Goal: Find specific page/section: Find specific page/section

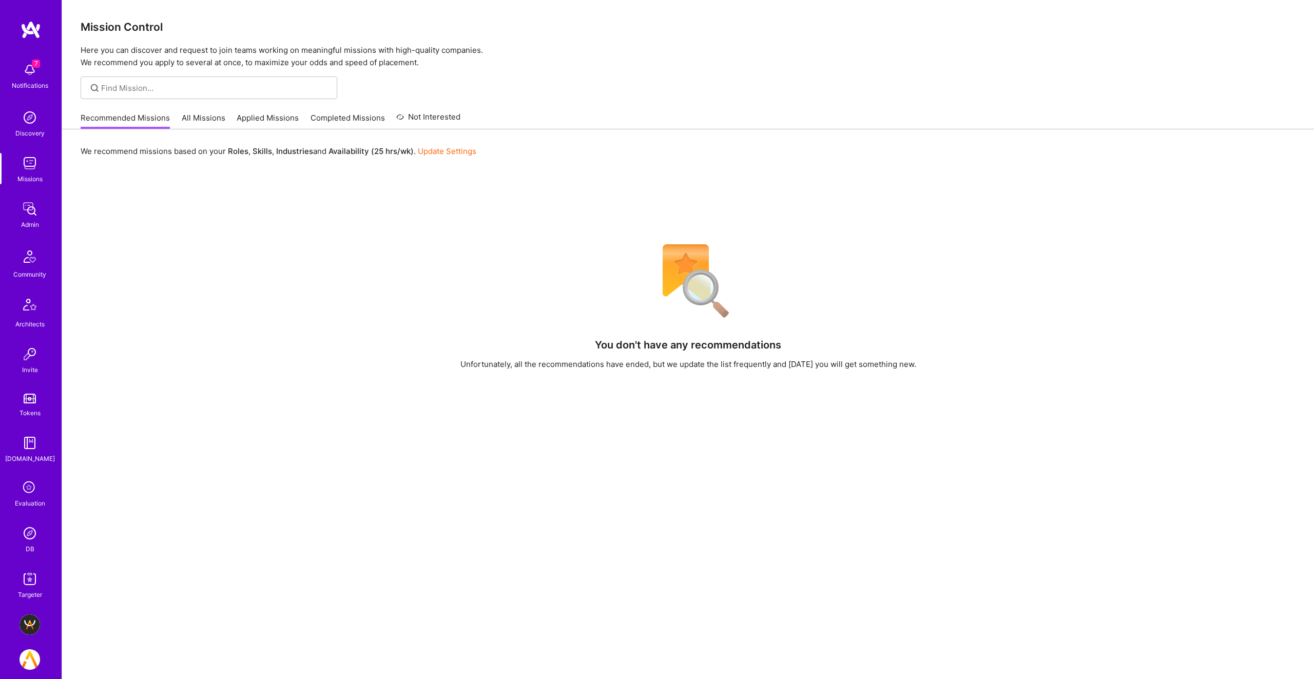
click at [30, 181] on div "Missions" at bounding box center [29, 179] width 25 height 11
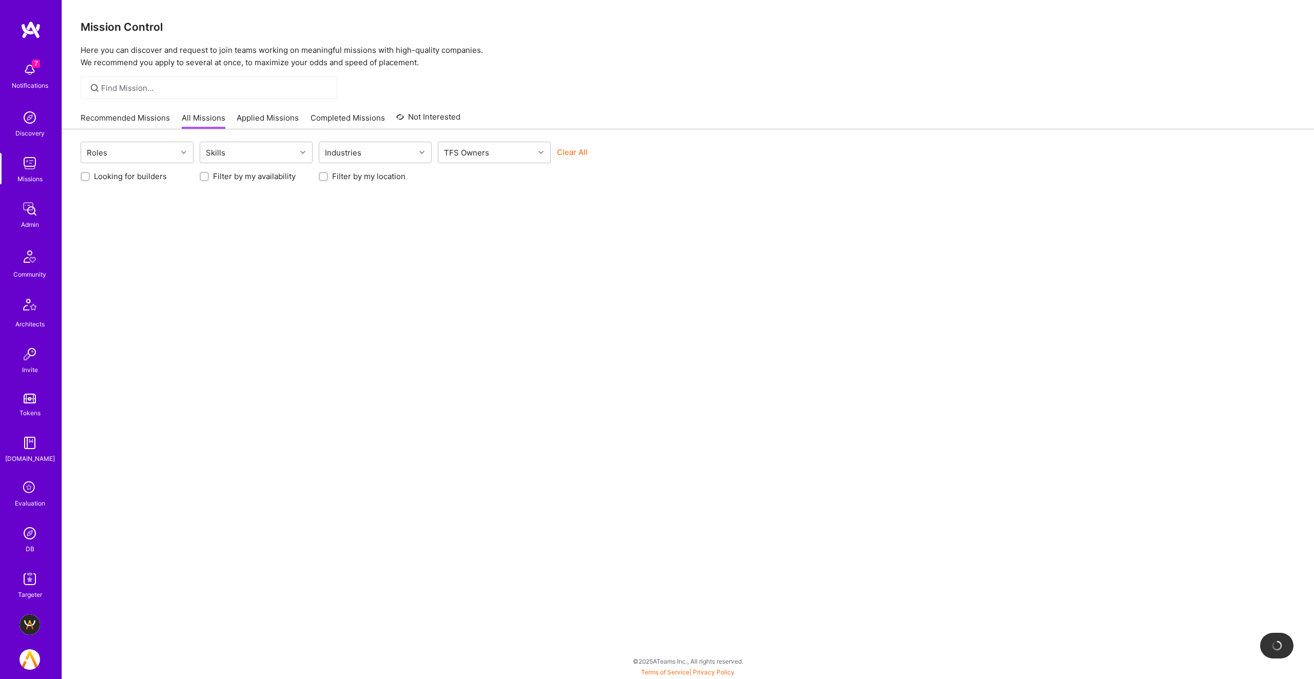
click at [25, 217] on img at bounding box center [30, 209] width 21 height 21
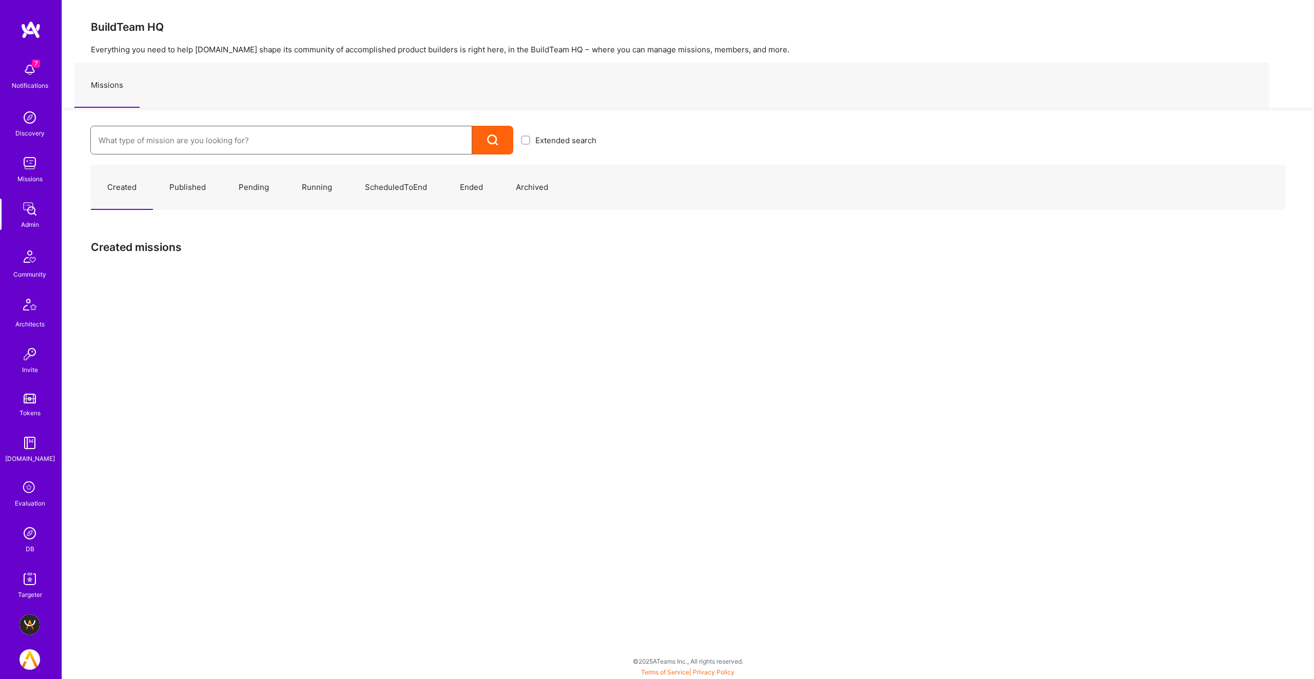
click at [209, 148] on input at bounding box center [282, 140] width 366 height 26
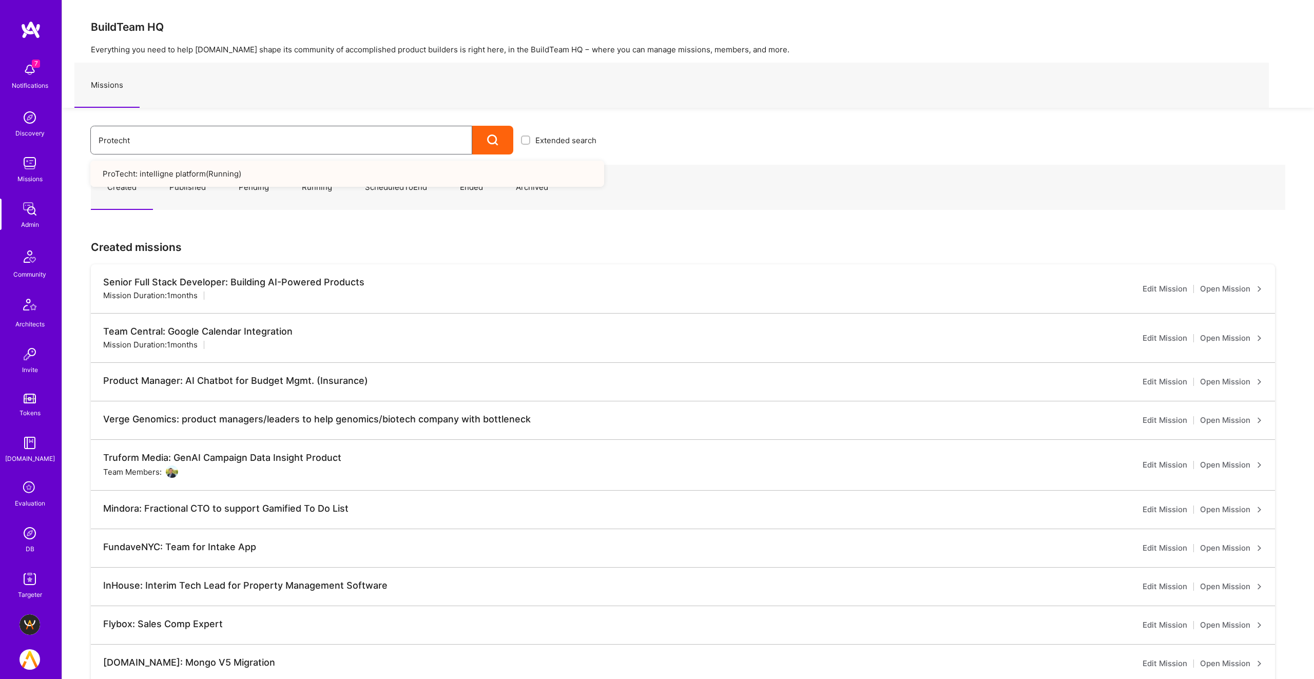
type input "Protecht"
click at [194, 175] on link "ProTecht: intelligne platform ( Running )" at bounding box center [347, 174] width 514 height 26
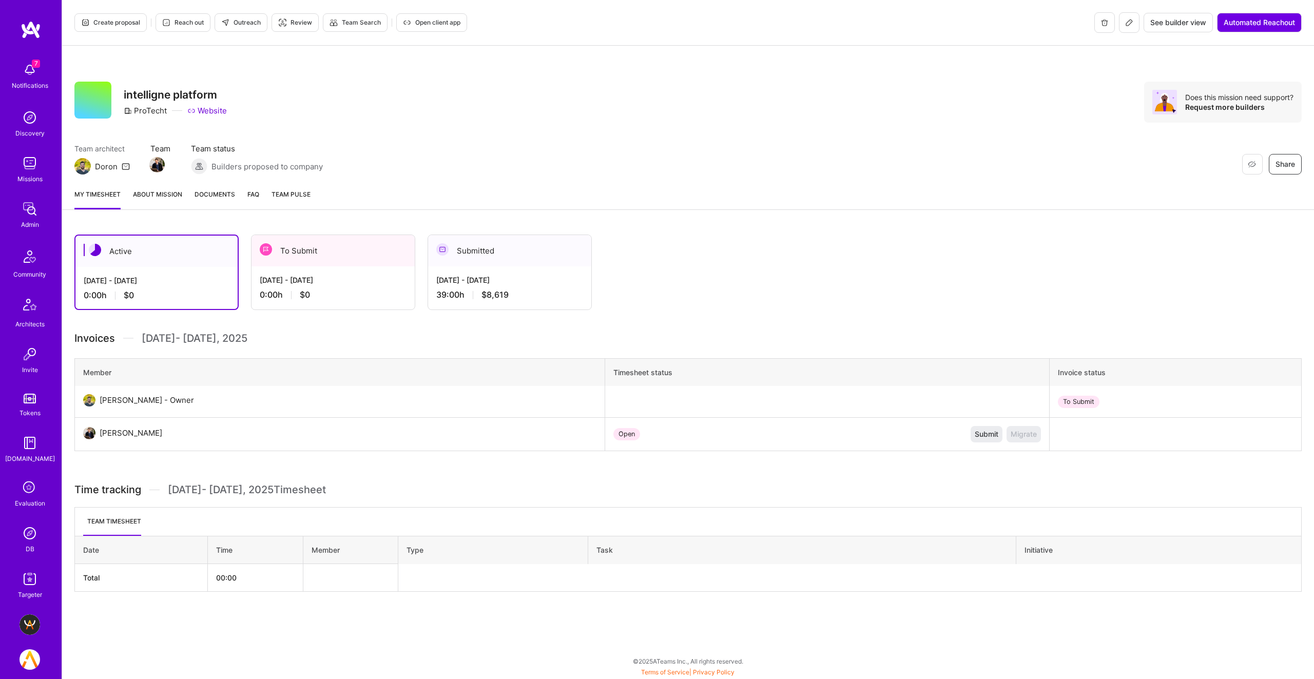
click at [147, 193] on link "About Mission" at bounding box center [157, 199] width 49 height 21
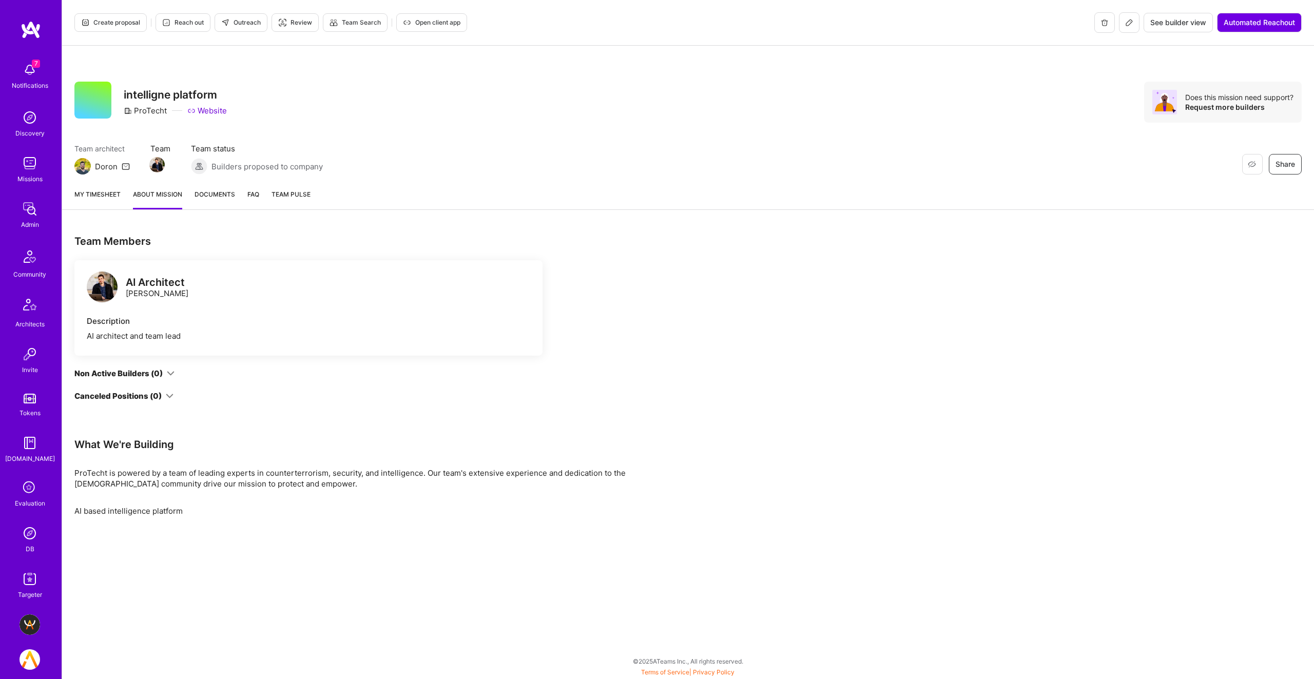
click at [106, 193] on link "My timesheet" at bounding box center [97, 199] width 46 height 21
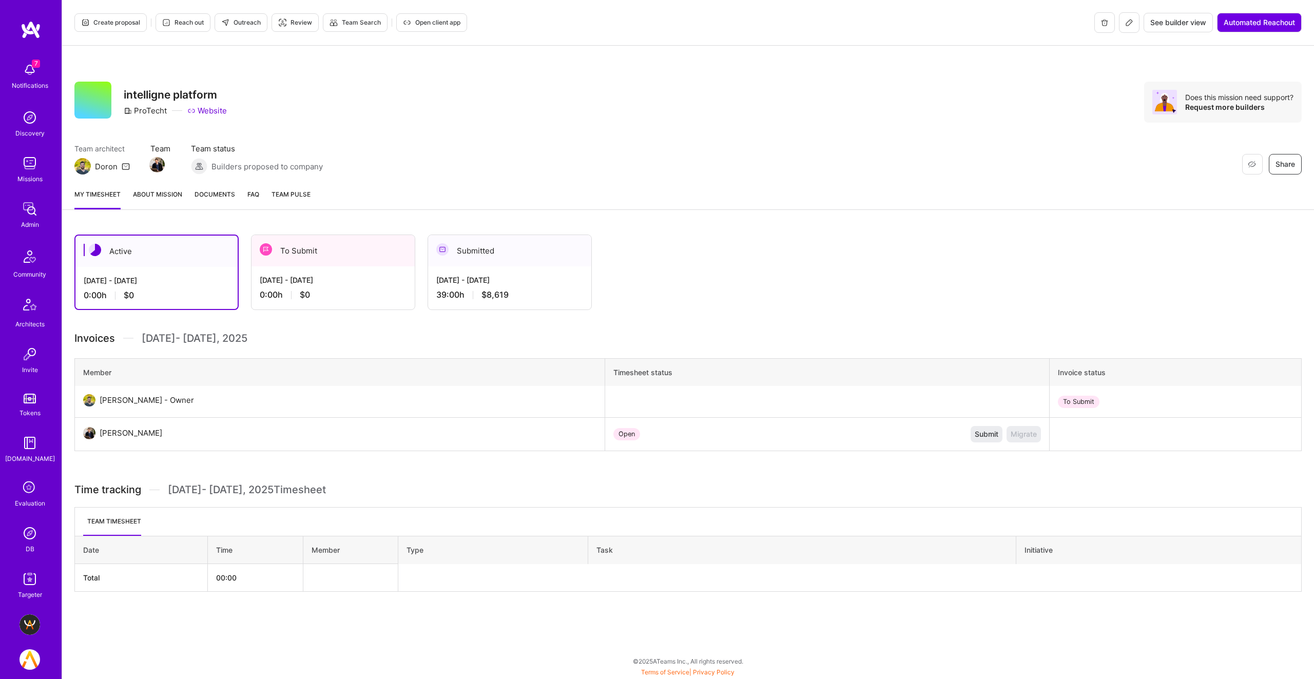
click at [147, 193] on link "About Mission" at bounding box center [157, 199] width 49 height 21
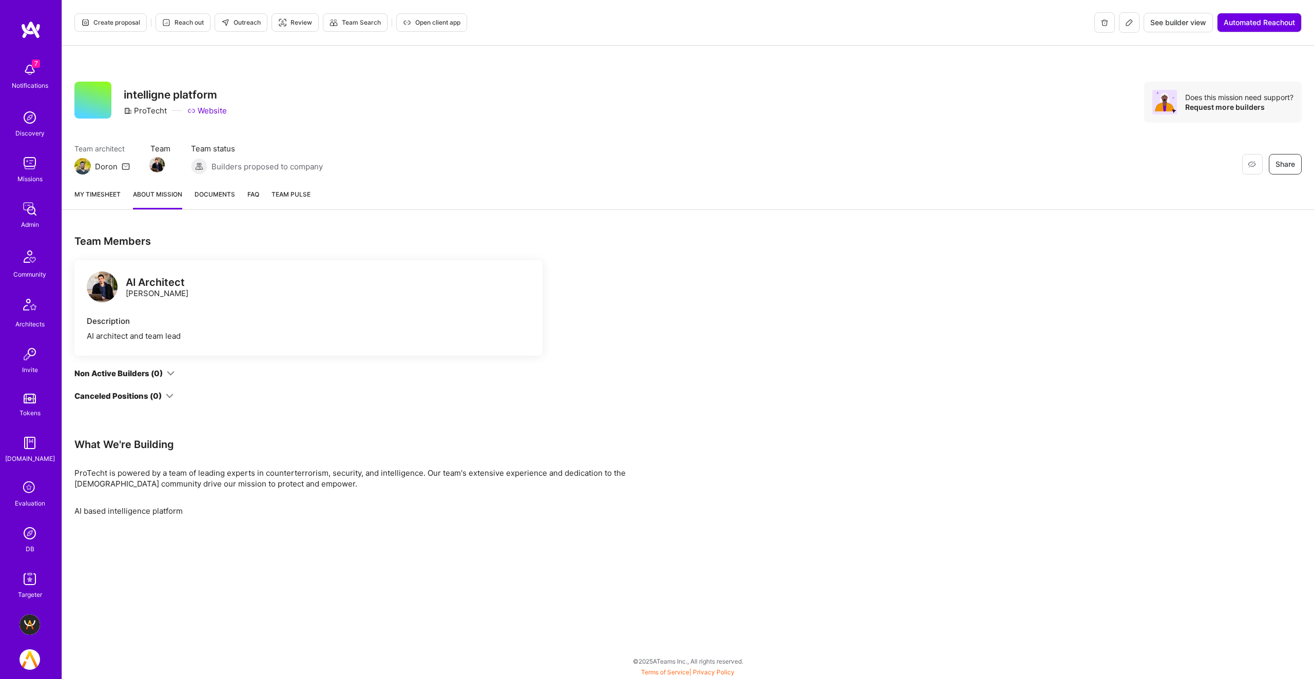
click at [208, 199] on span "Documents" at bounding box center [215, 194] width 41 height 11
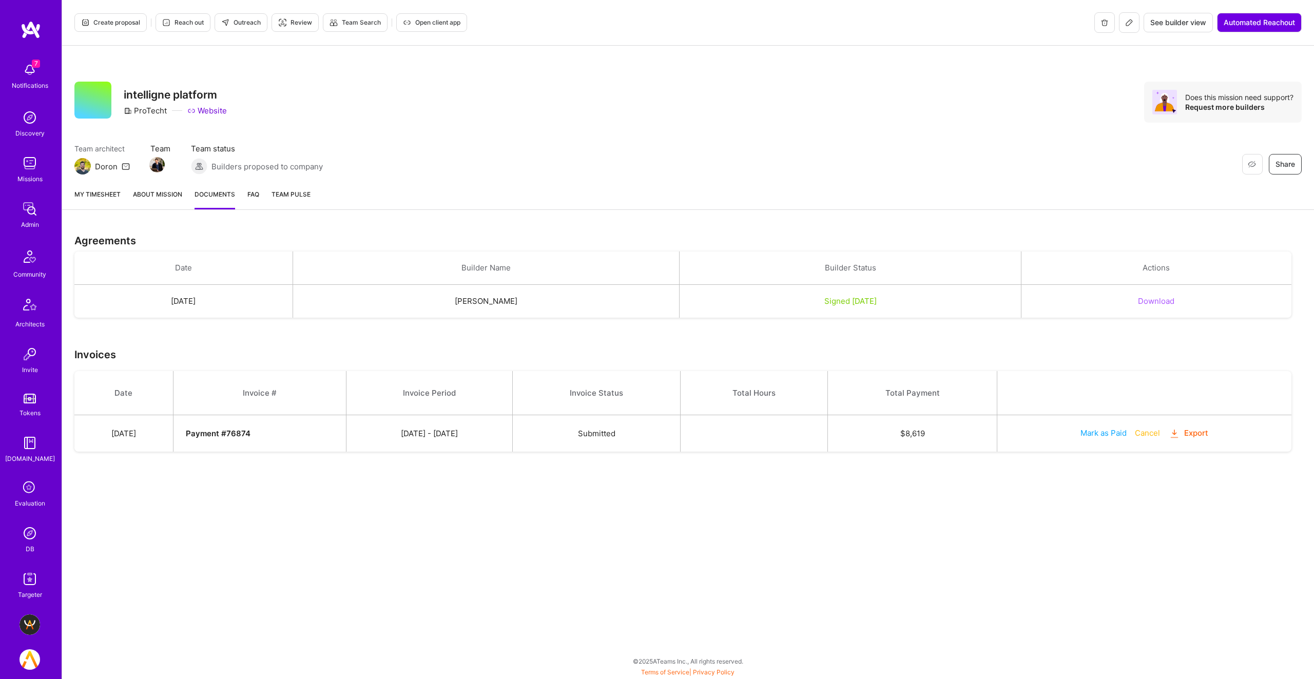
click at [143, 197] on link "About Mission" at bounding box center [157, 199] width 49 height 21
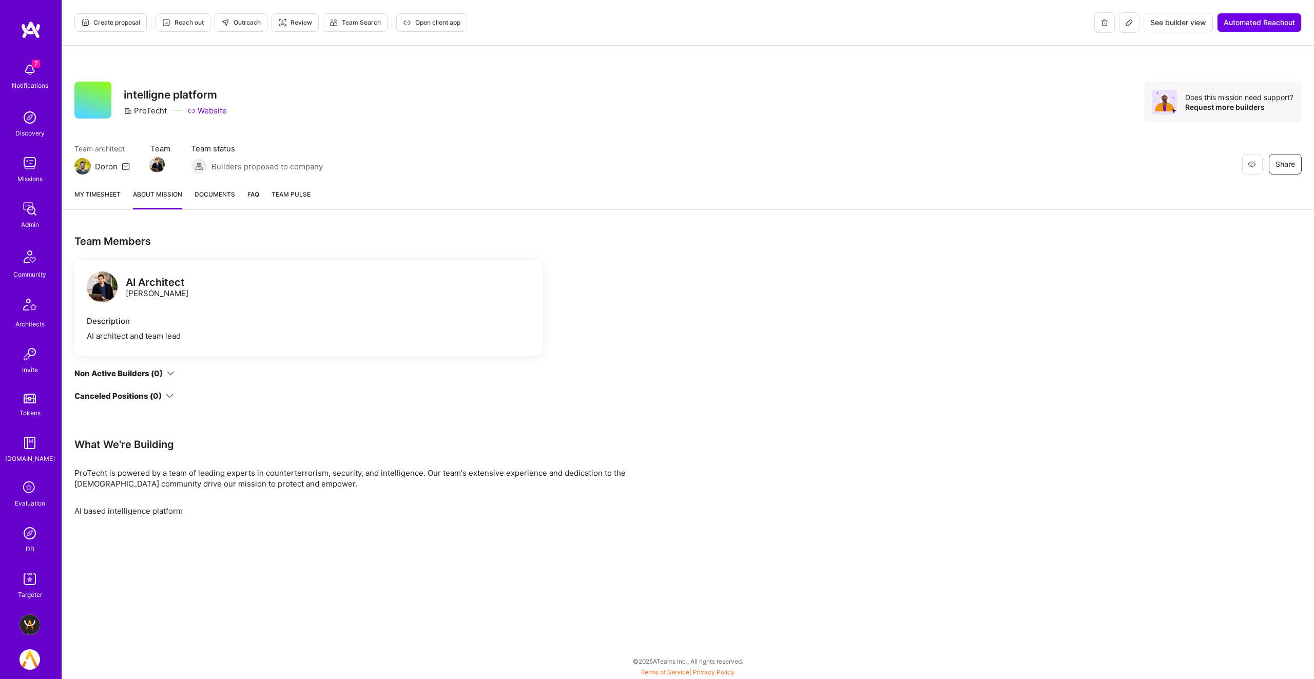
click at [1127, 21] on icon at bounding box center [1129, 22] width 8 height 8
click at [1128, 21] on icon at bounding box center [1129, 22] width 8 height 8
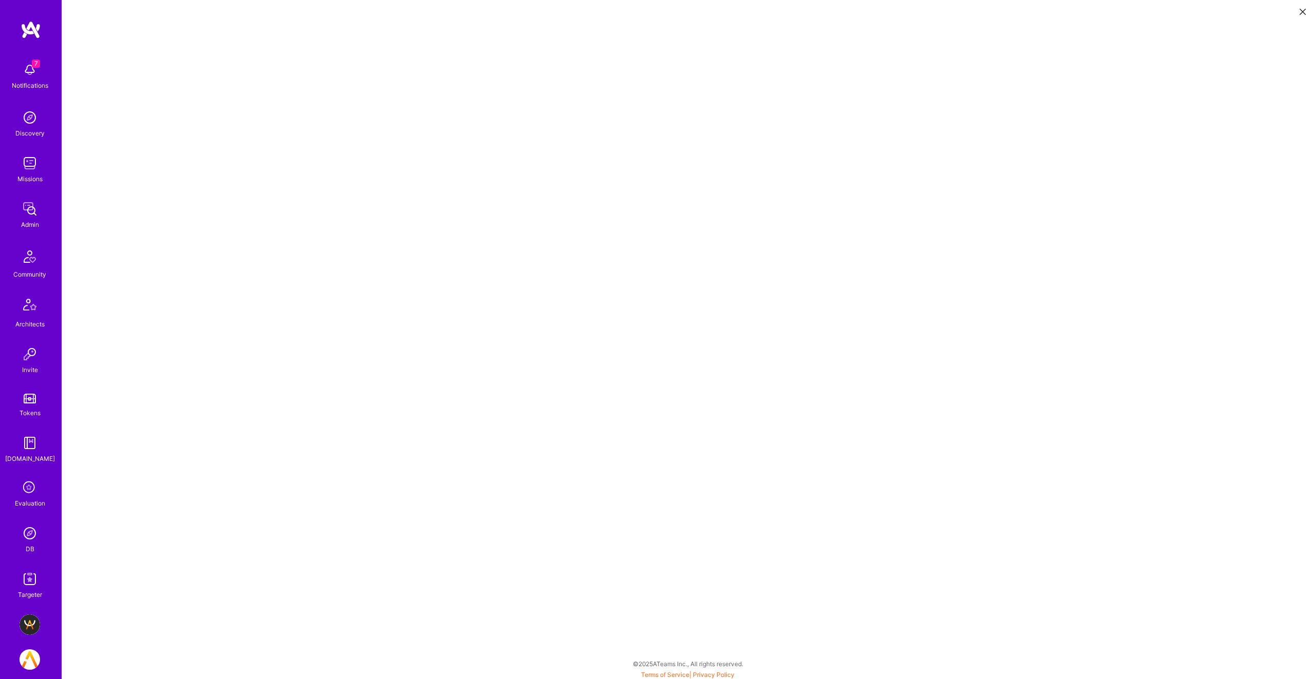
click at [1302, 9] on icon at bounding box center [1303, 12] width 6 height 6
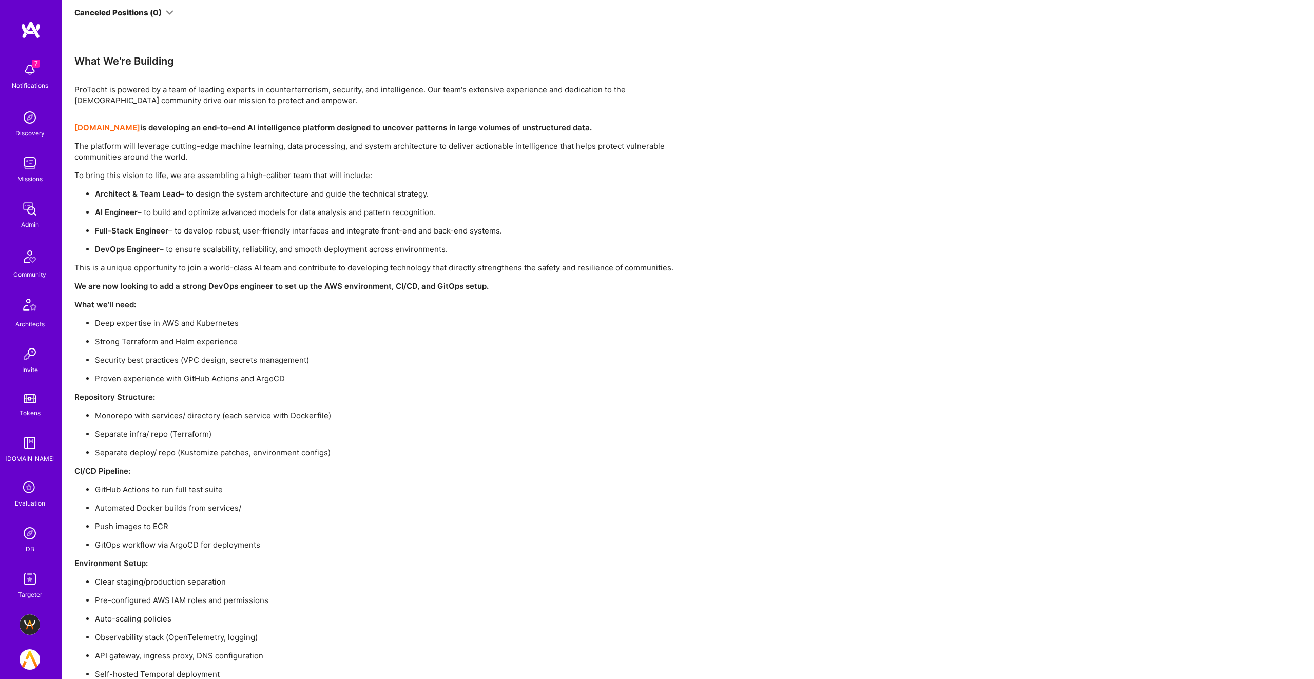
scroll to position [864, 0]
